Goal: Unclear

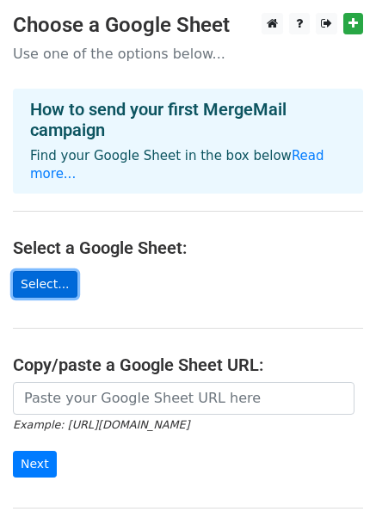
click at [38, 271] on link "Select..." at bounding box center [45, 284] width 65 height 27
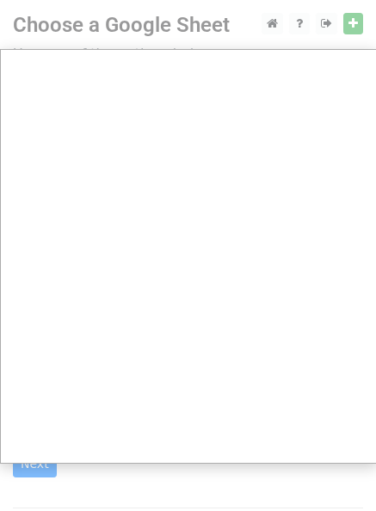
click at [323, 23] on div at bounding box center [188, 343] width 376 height 686
click at [146, 18] on div at bounding box center [188, 343] width 376 height 686
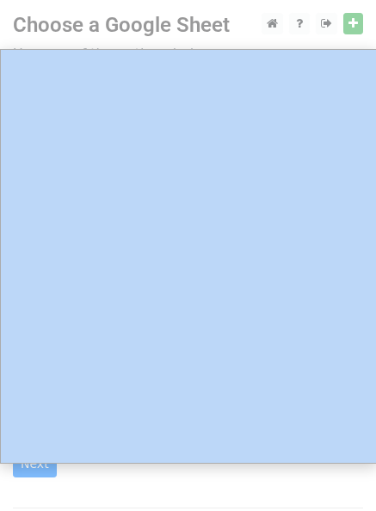
click at [146, 18] on div at bounding box center [188, 343] width 376 height 686
